Goal: Register for event/course

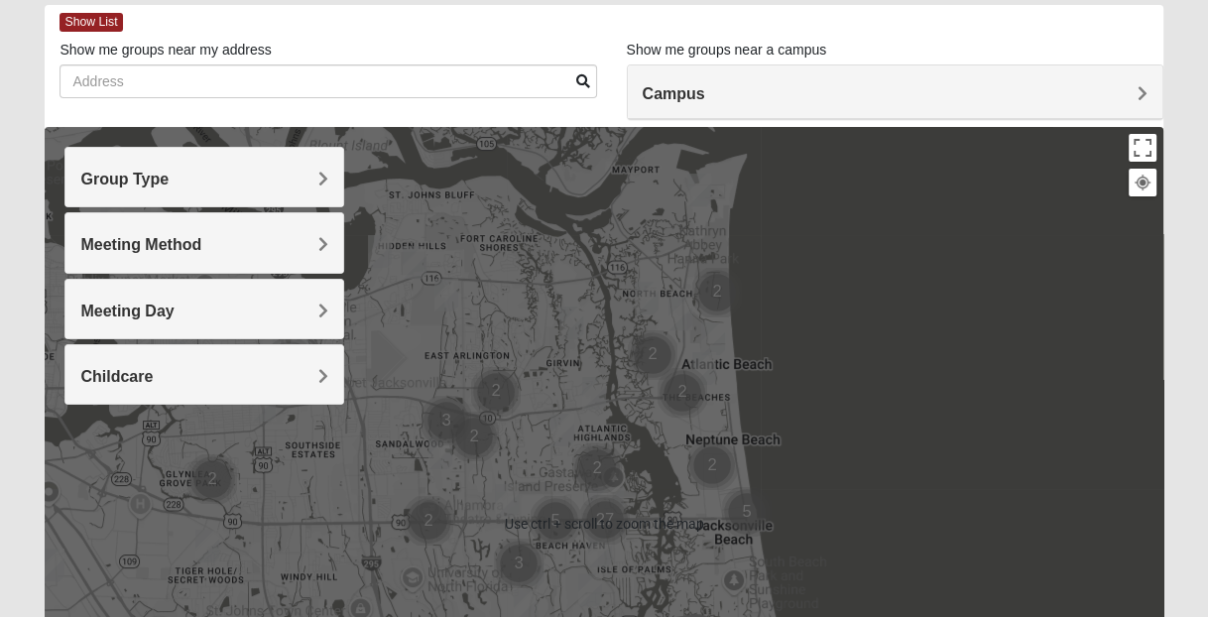
scroll to position [198, 0]
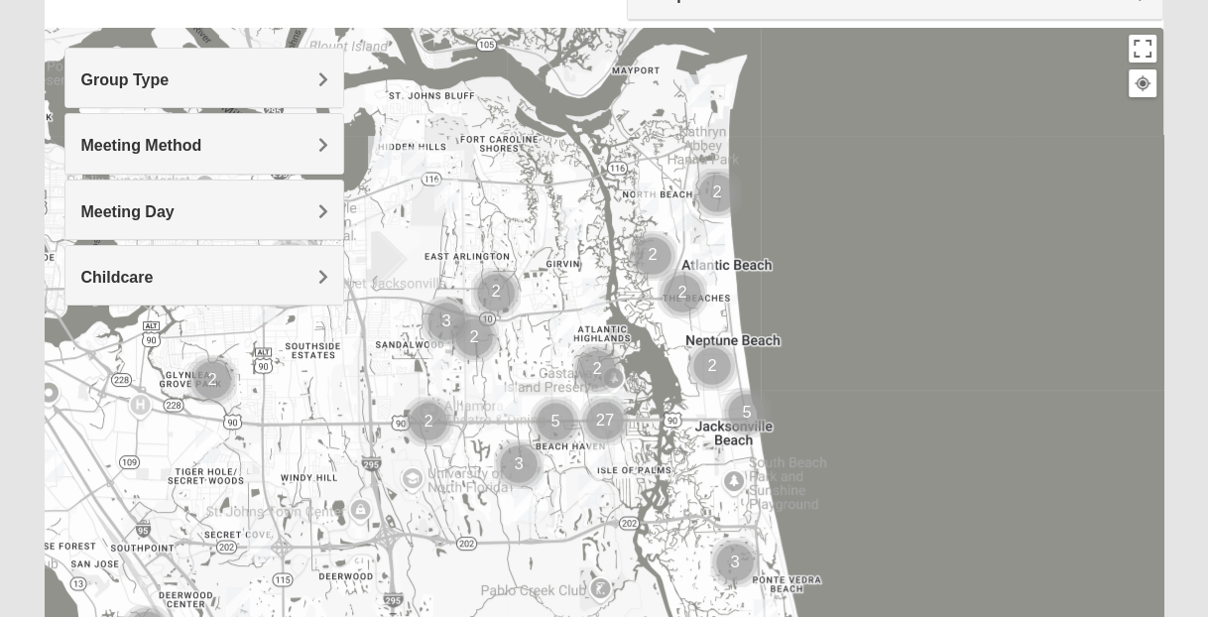
click at [284, 92] on div "Group Type" at bounding box center [204, 78] width 278 height 59
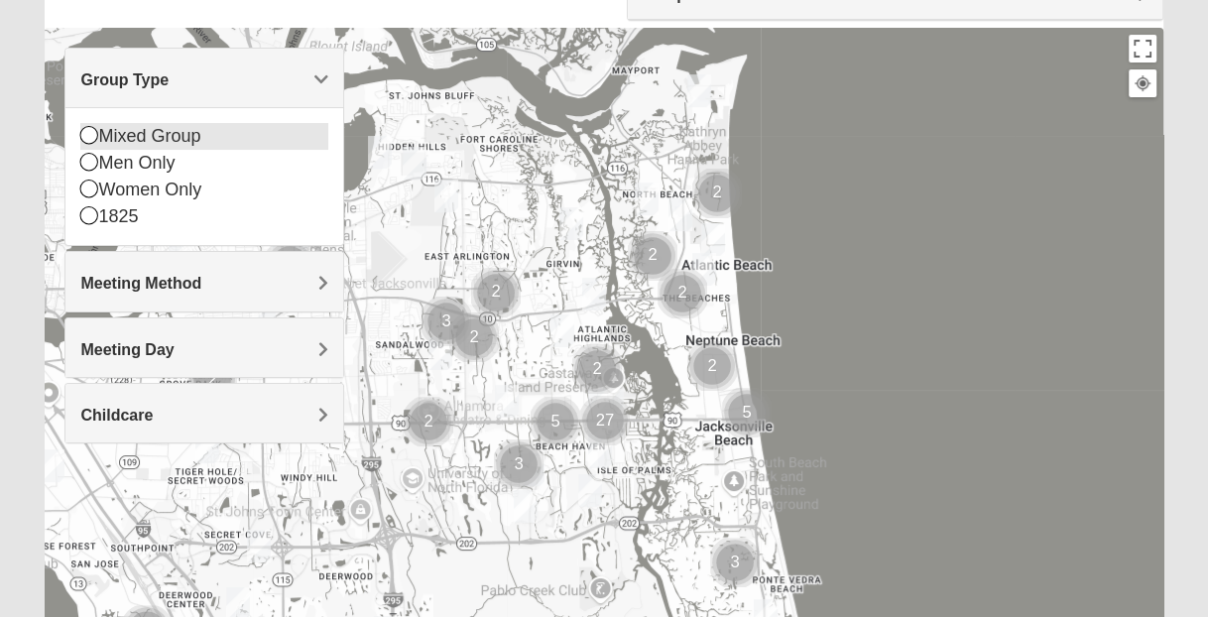
click at [90, 138] on icon at bounding box center [89, 135] width 18 height 18
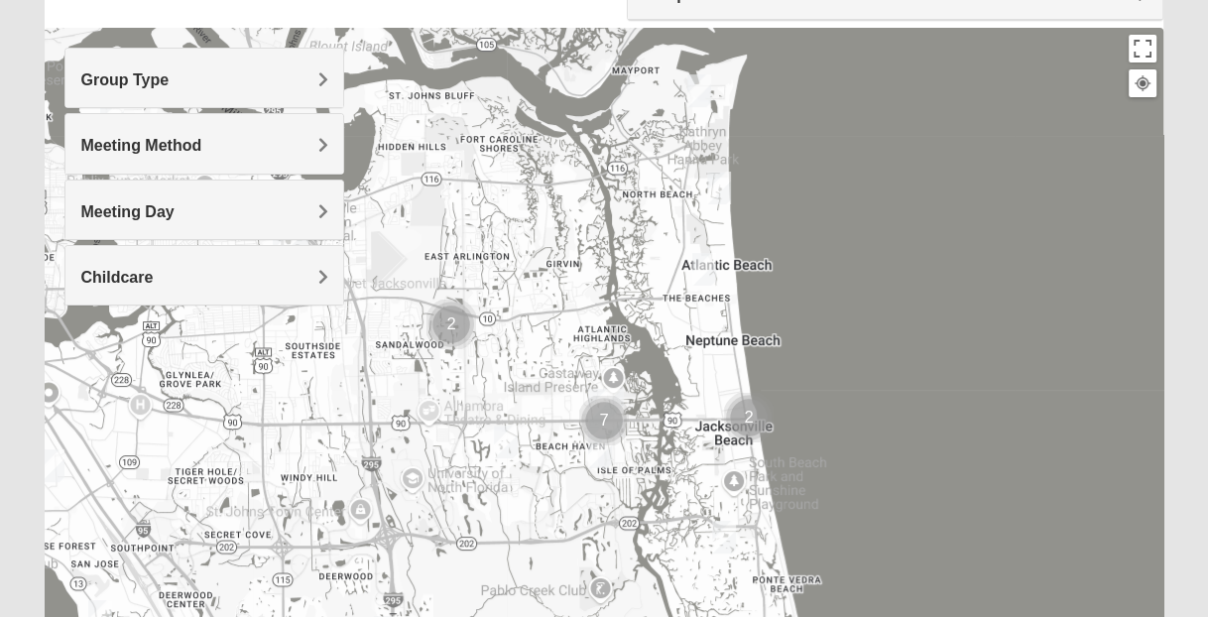
click at [600, 455] on img "Mixed Irish 32224" at bounding box center [600, 451] width 24 height 33
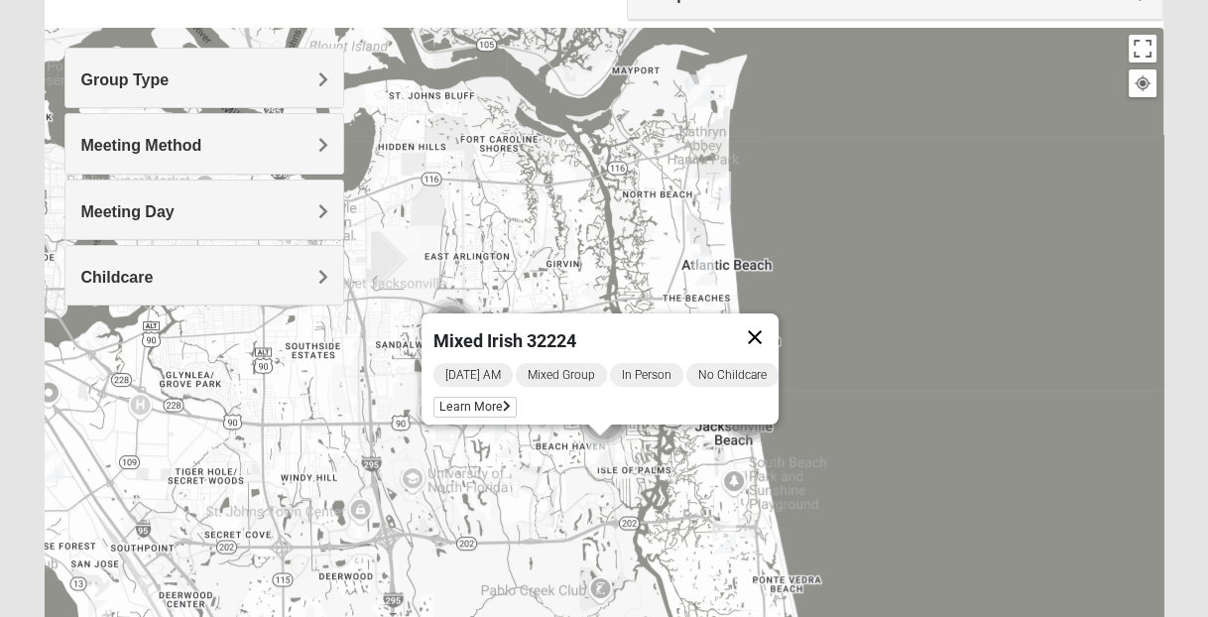
click at [760, 326] on button "Close" at bounding box center [755, 337] width 48 height 48
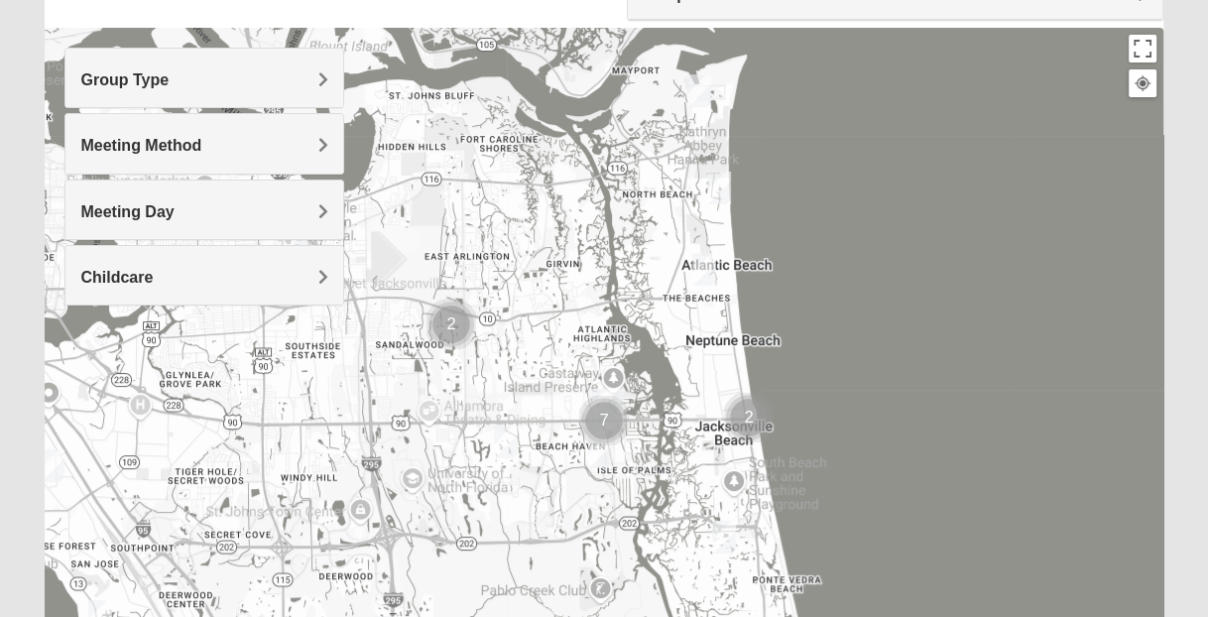
click at [512, 441] on img "Online Mixed Siemion 32224" at bounding box center [506, 441] width 24 height 33
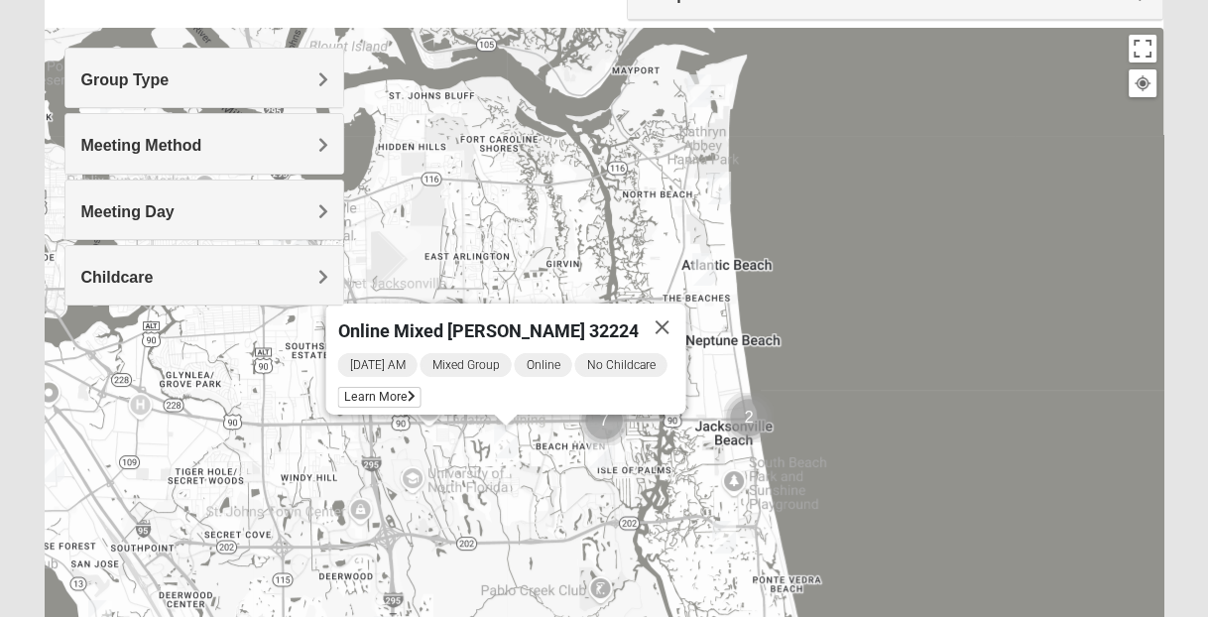
click at [663, 316] on button "Close" at bounding box center [663, 327] width 48 height 48
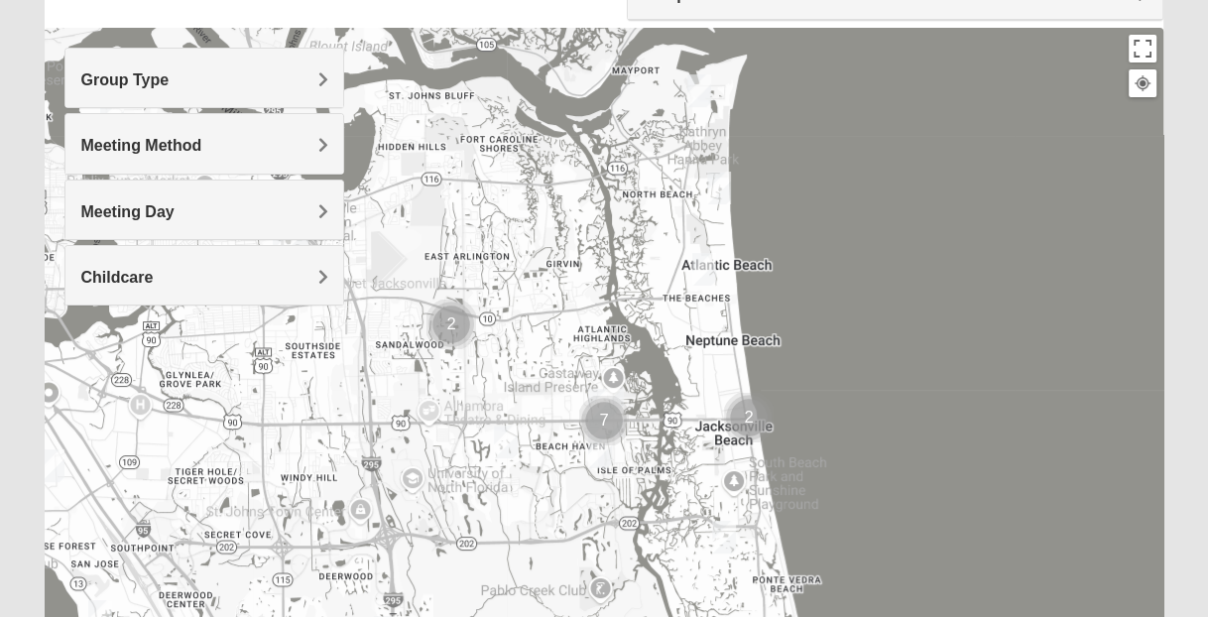
click at [286, 72] on h4 "Group Type" at bounding box center [204, 79] width 248 height 19
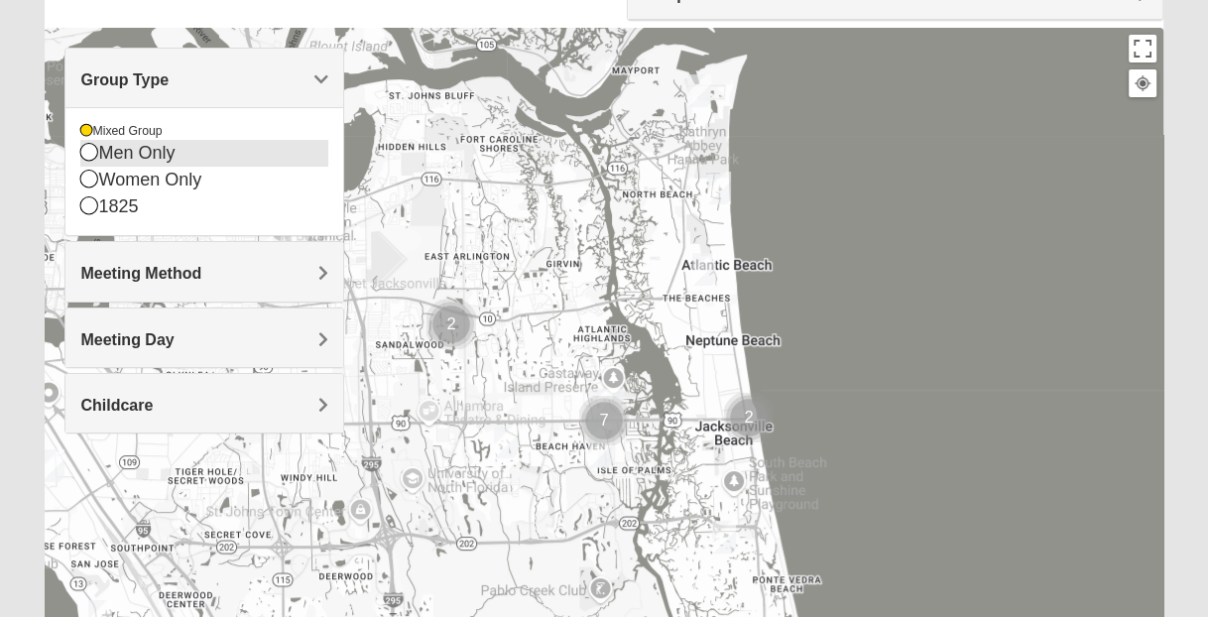
click at [89, 153] on icon at bounding box center [89, 152] width 18 height 18
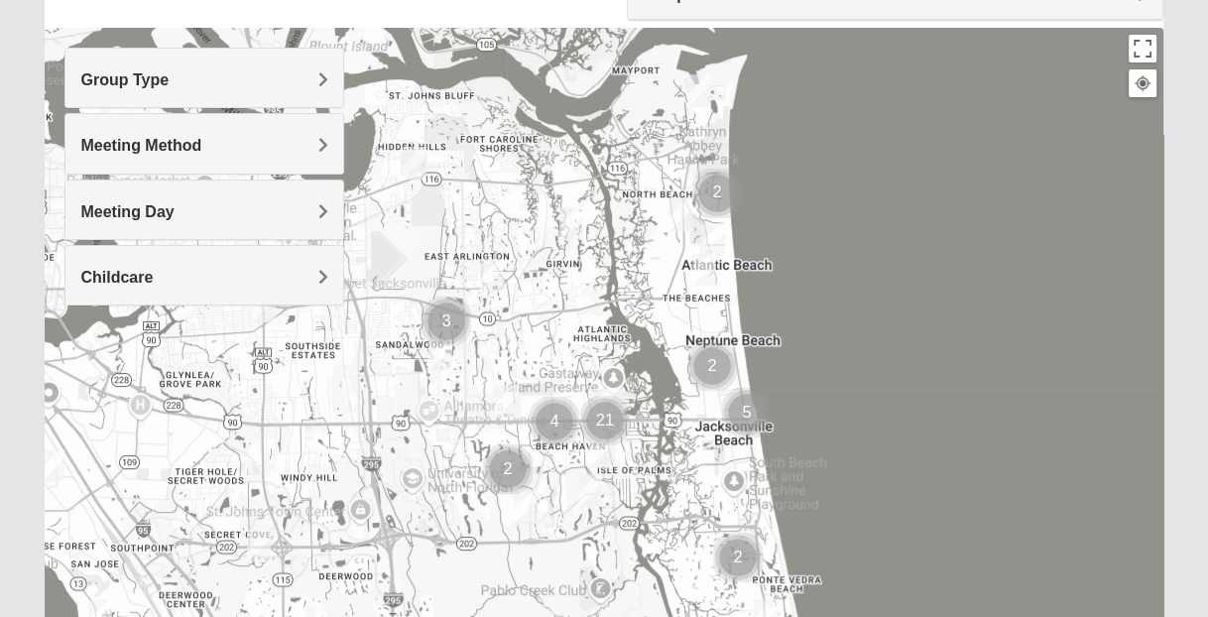
click at [507, 399] on img "Mens Hamilton 32250" at bounding box center [507, 401] width 24 height 33
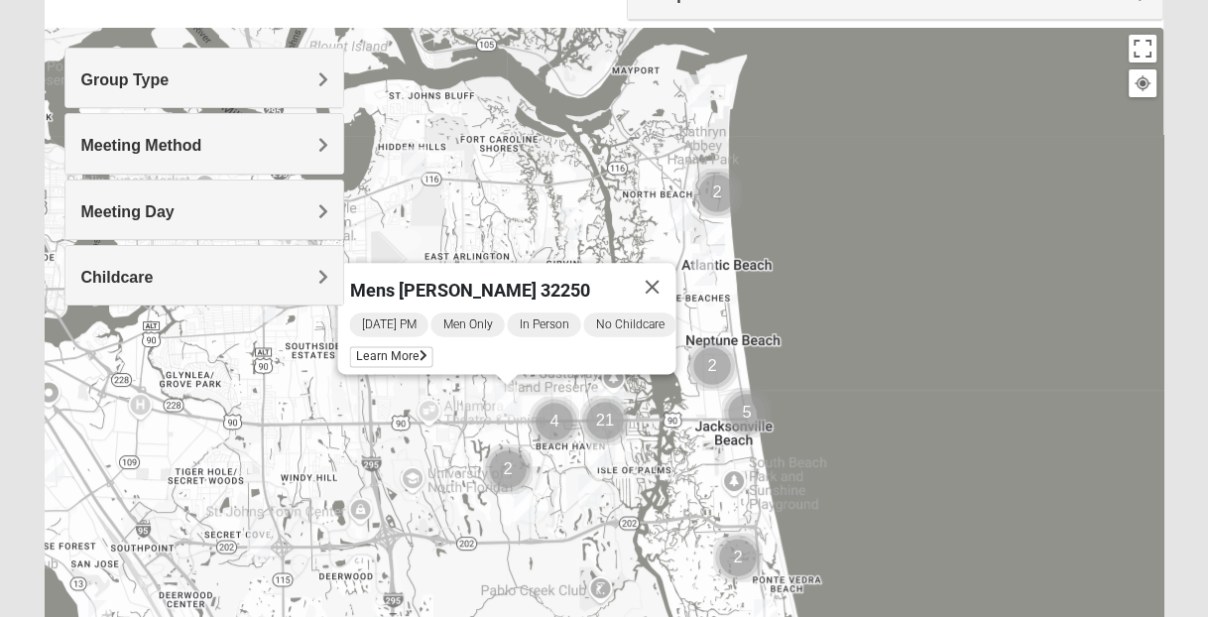
click at [549, 419] on img "Cluster of 4 groups" at bounding box center [555, 422] width 50 height 50
click at [549, 419] on div "Mens [PERSON_NAME] 32250 [DATE] PM Men Only In Person No Childcare Learn More" at bounding box center [604, 424] width 1118 height 793
